Goal: Transaction & Acquisition: Book appointment/travel/reservation

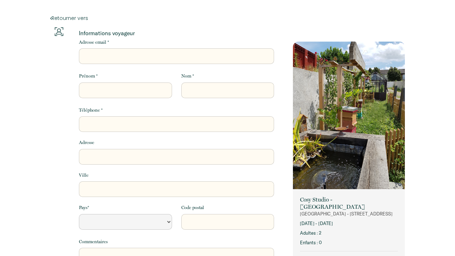
select select "Default select example"
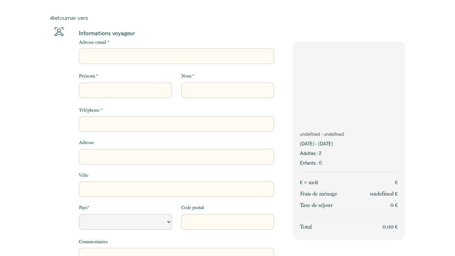
select select "Default select example"
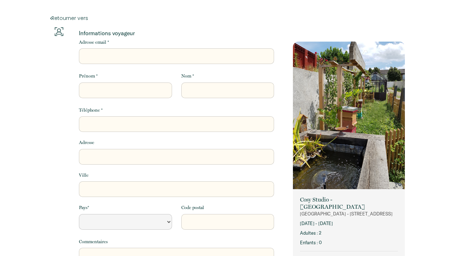
select select "Default select example"
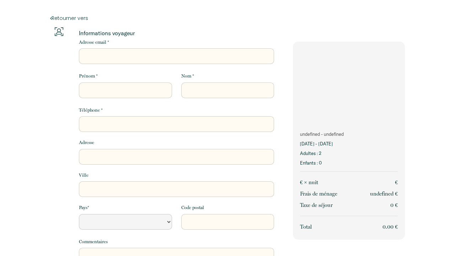
select select "Default select example"
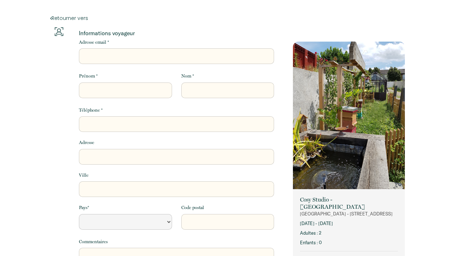
select select "Default select example"
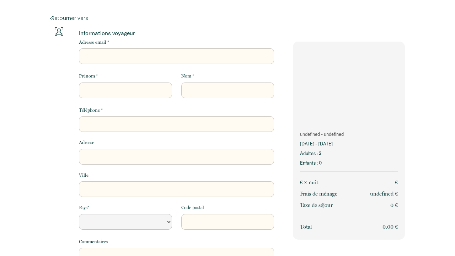
select select "Default select example"
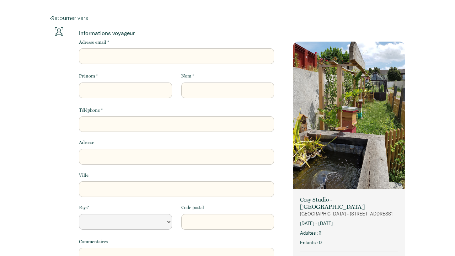
select select "Default select example"
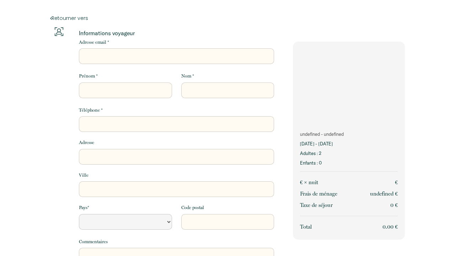
select select "Default select example"
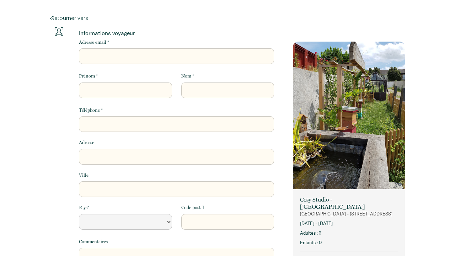
select select "Default select example"
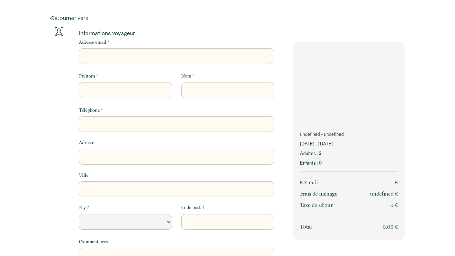
select select "Default select example"
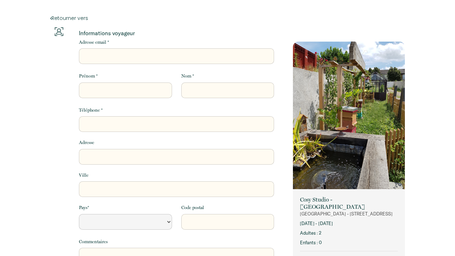
select select "Default select example"
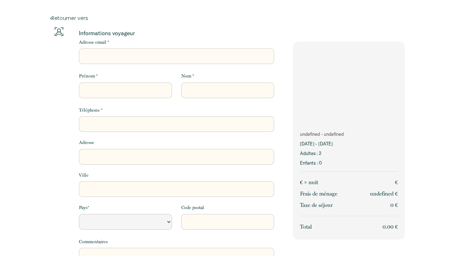
select select "Default select example"
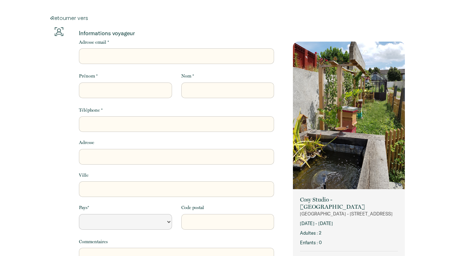
select select "Default select example"
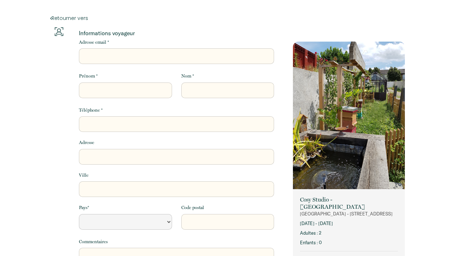
select select "Default select example"
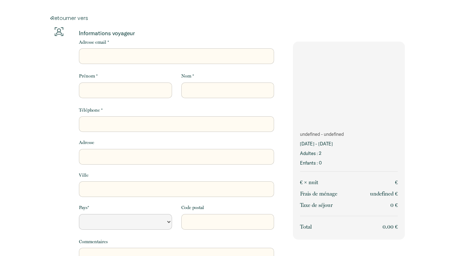
select select "Default select example"
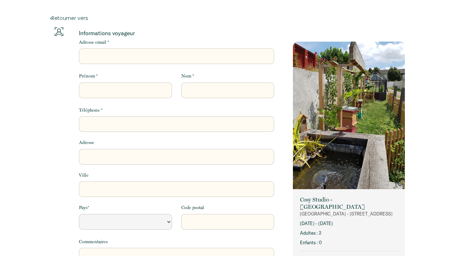
select select "Default select example"
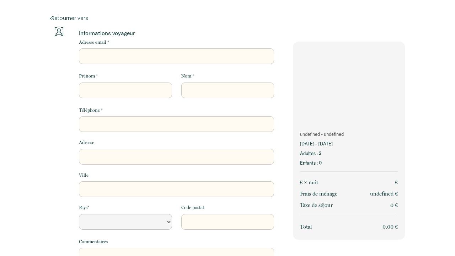
select select "Default select example"
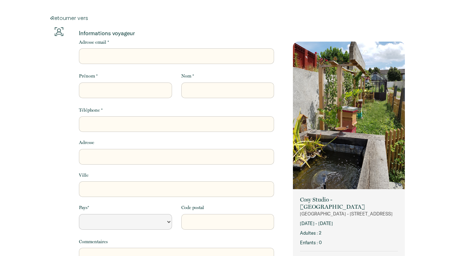
select select "Default select example"
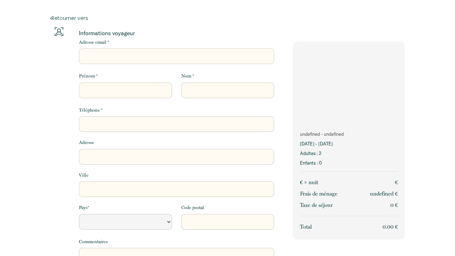
select select "Default select example"
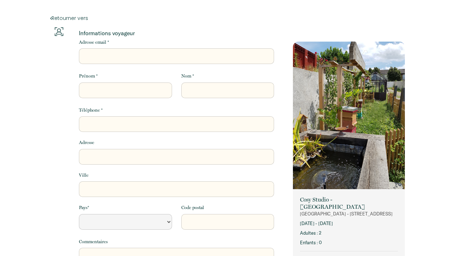
select select "Default select example"
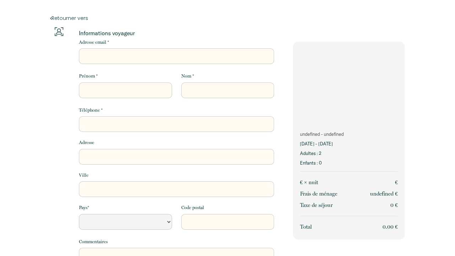
select select "Default select example"
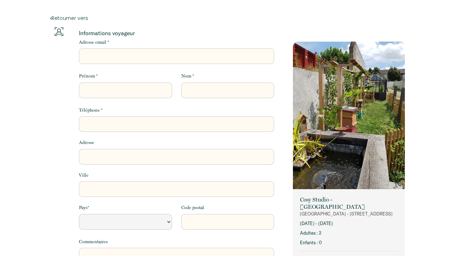
select select "Default select example"
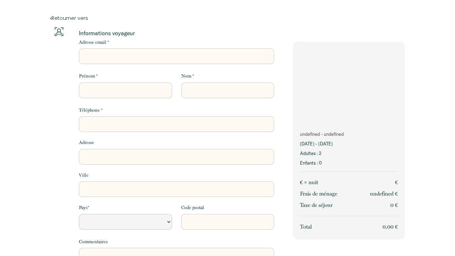
select select "Default select example"
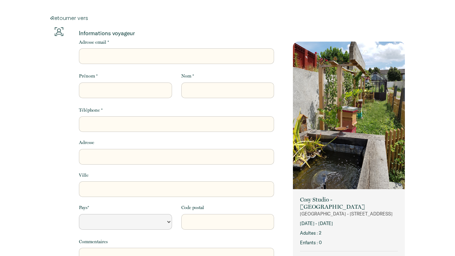
select select "Default select example"
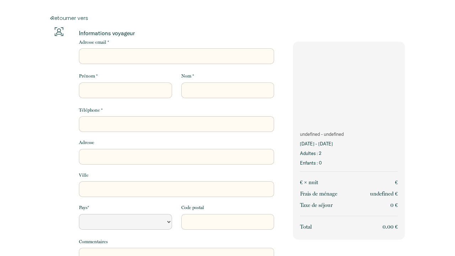
select select "Default select example"
